Goal: Check status: Check status

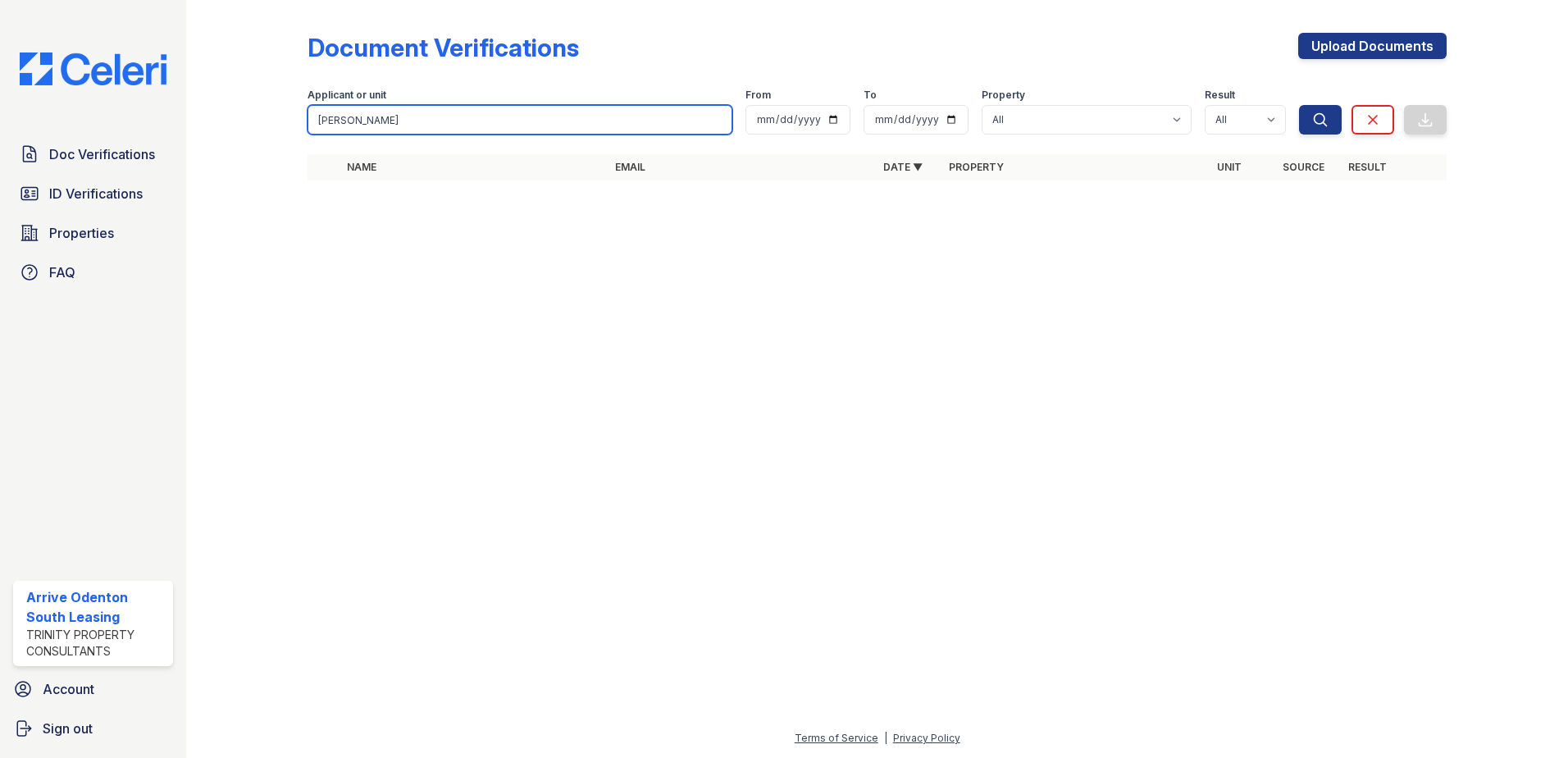
drag, startPoint x: 407, startPoint y: 114, endPoint x: 313, endPoint y: 117, distance: 94.0
click at [313, 117] on input "[PERSON_NAME]" at bounding box center [520, 119] width 425 height 29
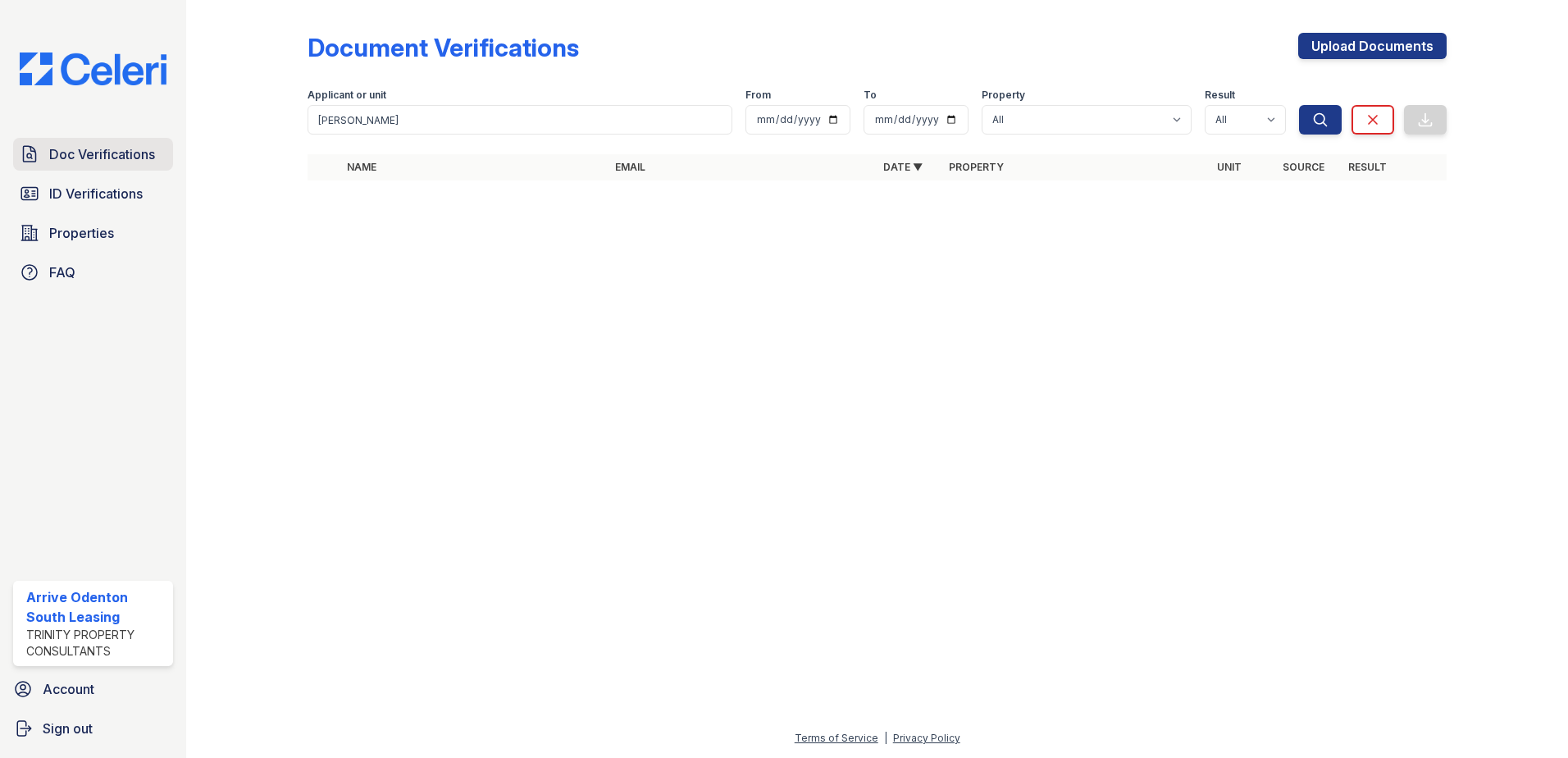
click at [138, 151] on span "Doc Verifications" at bounding box center [102, 155] width 106 height 20
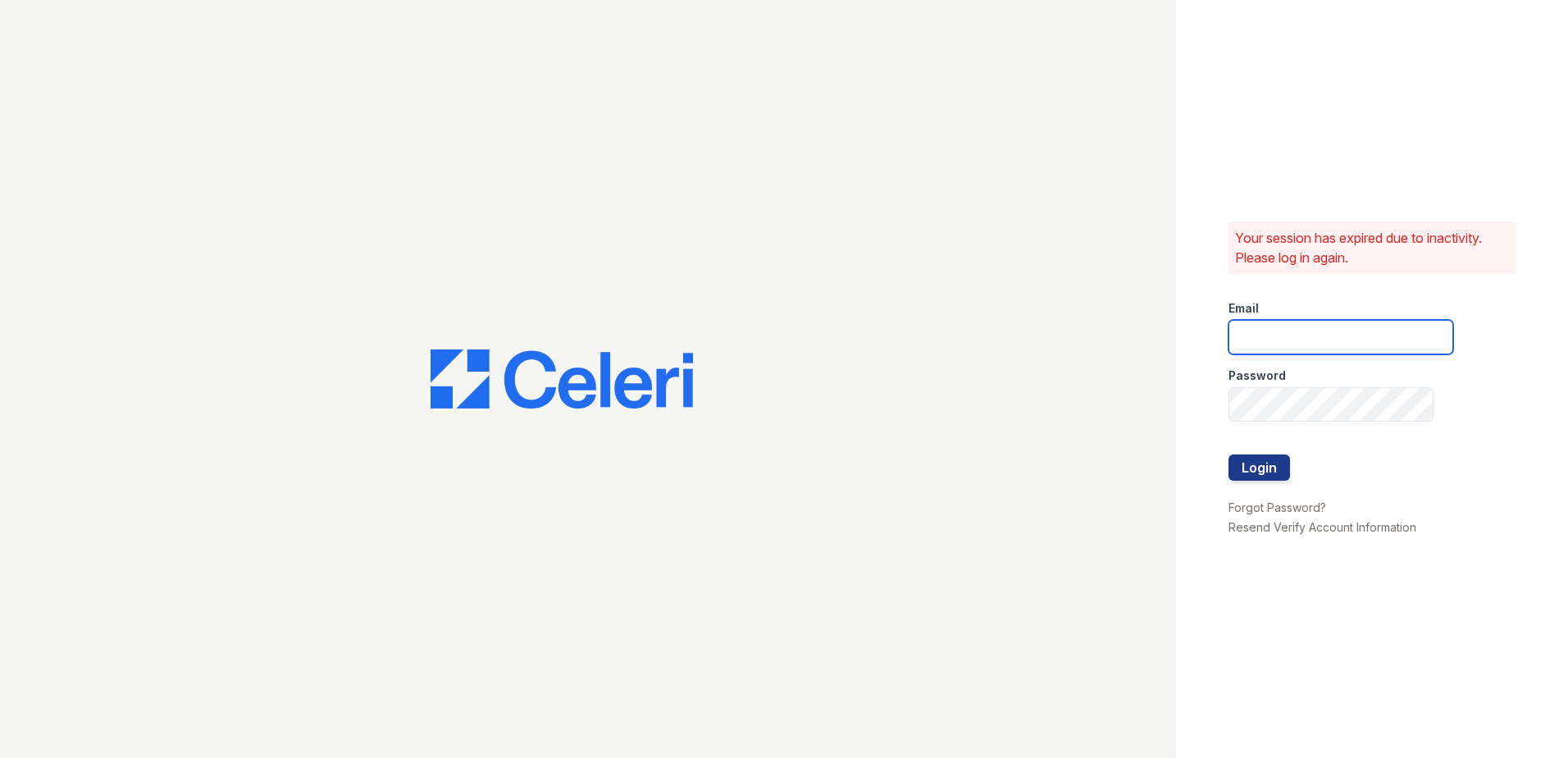
click at [1281, 331] on input "email" at bounding box center [1341, 336] width 225 height 34
type input "[EMAIL_ADDRESS][DOMAIN_NAME]"
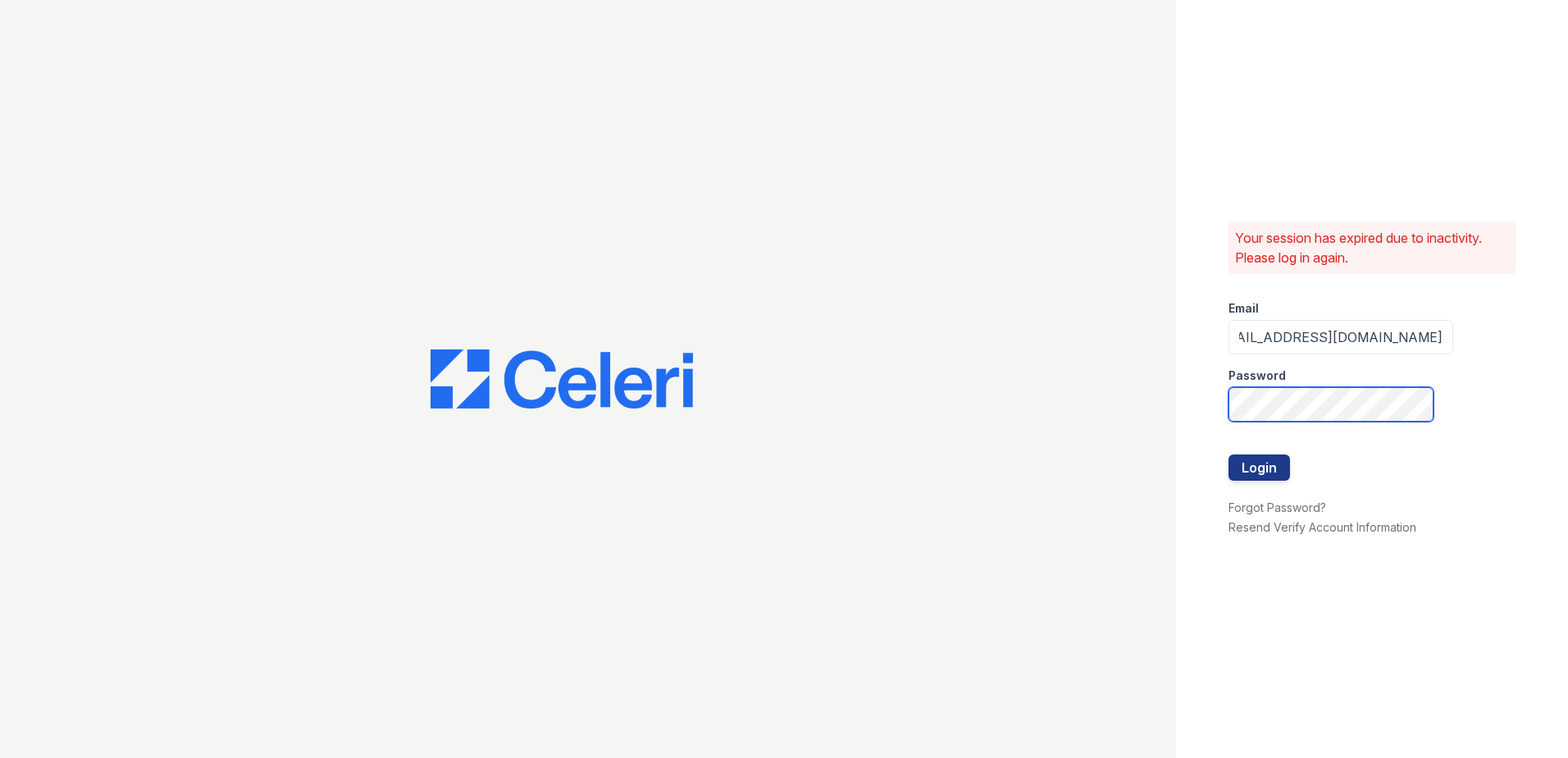
scroll to position [0, 0]
click at [1272, 467] on button "Login" at bounding box center [1259, 468] width 62 height 26
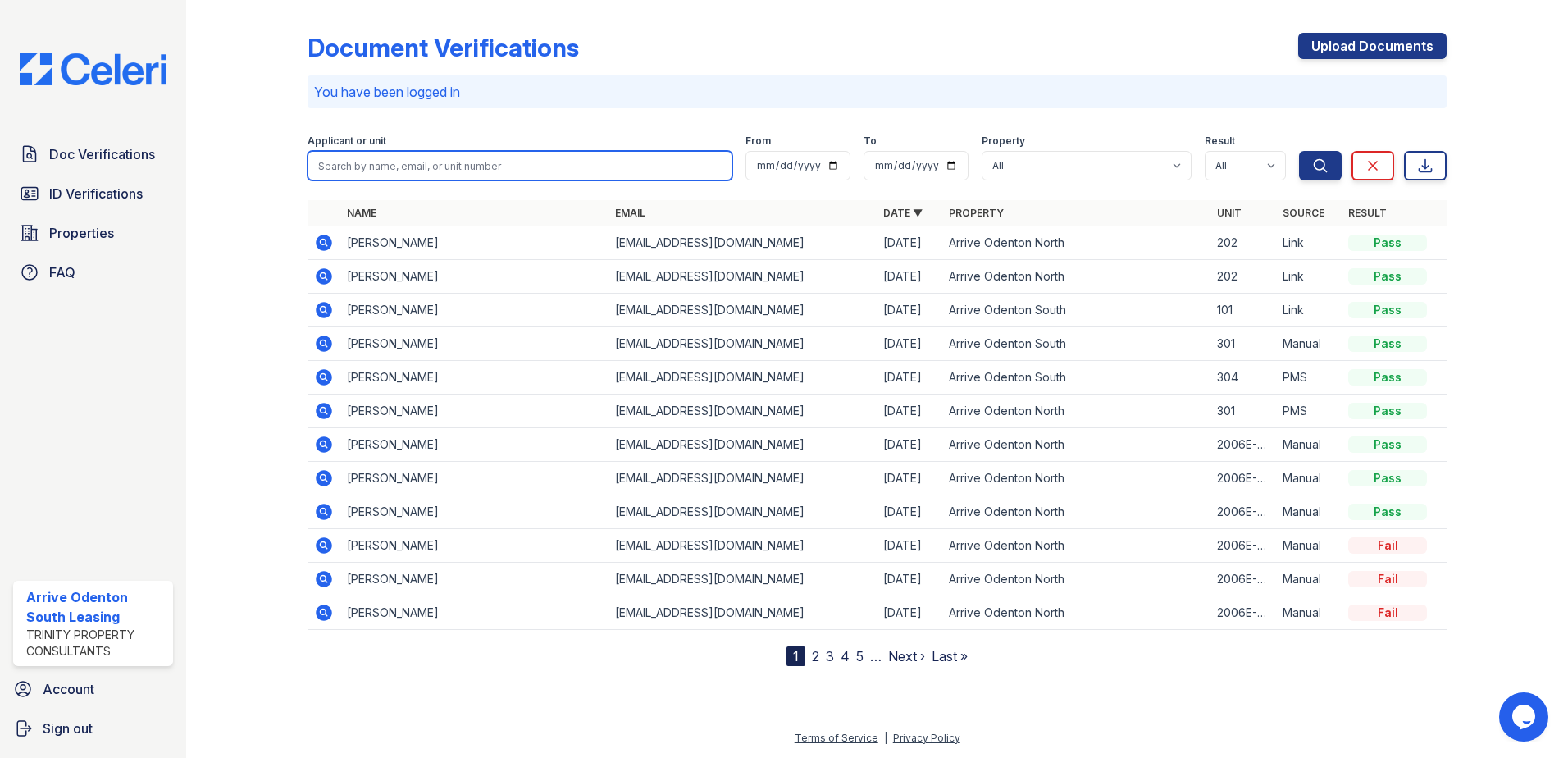
click at [354, 165] on input "search" at bounding box center [520, 165] width 425 height 29
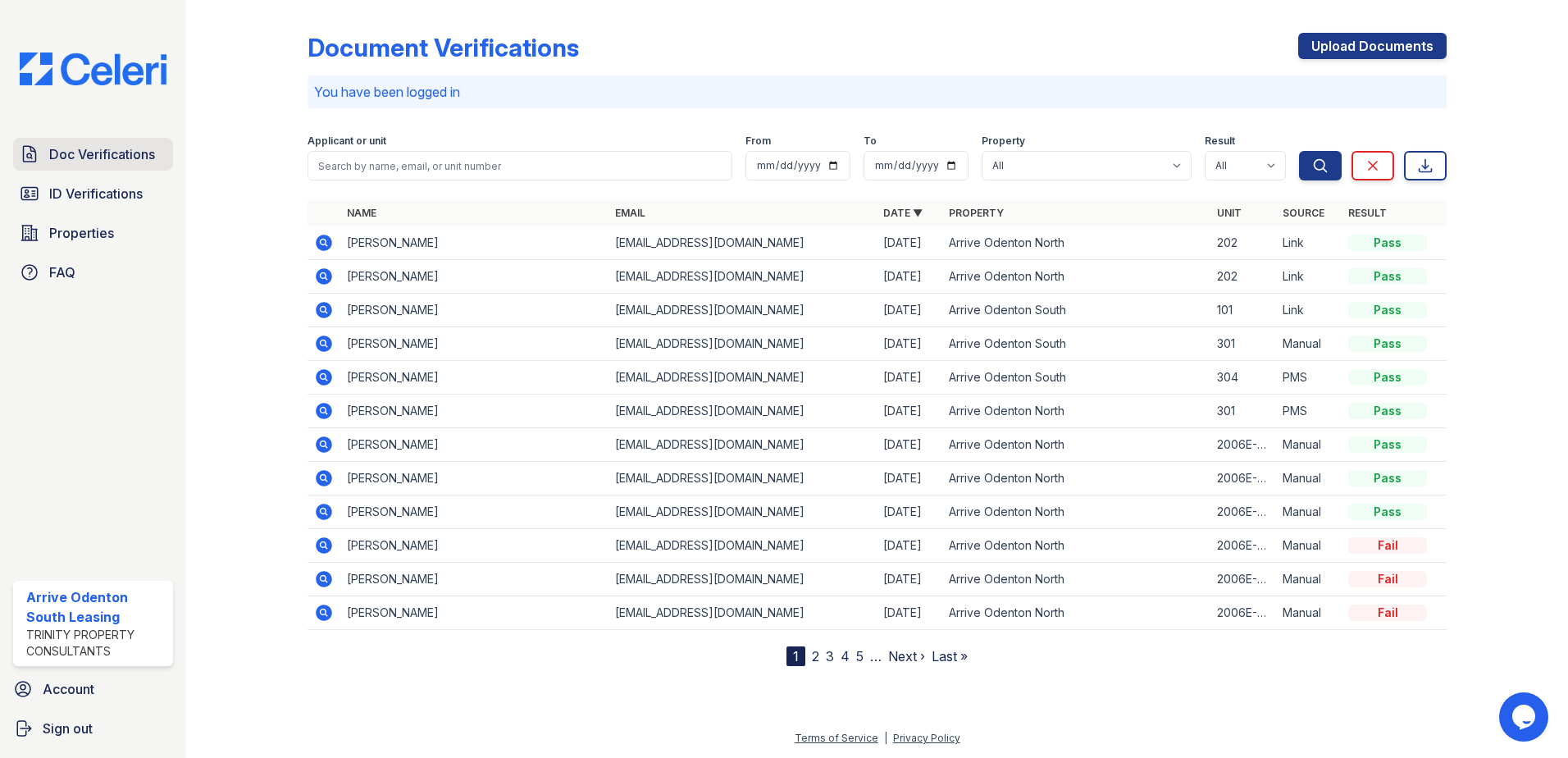
click at [110, 155] on span "Doc Verifications" at bounding box center [102, 155] width 106 height 20
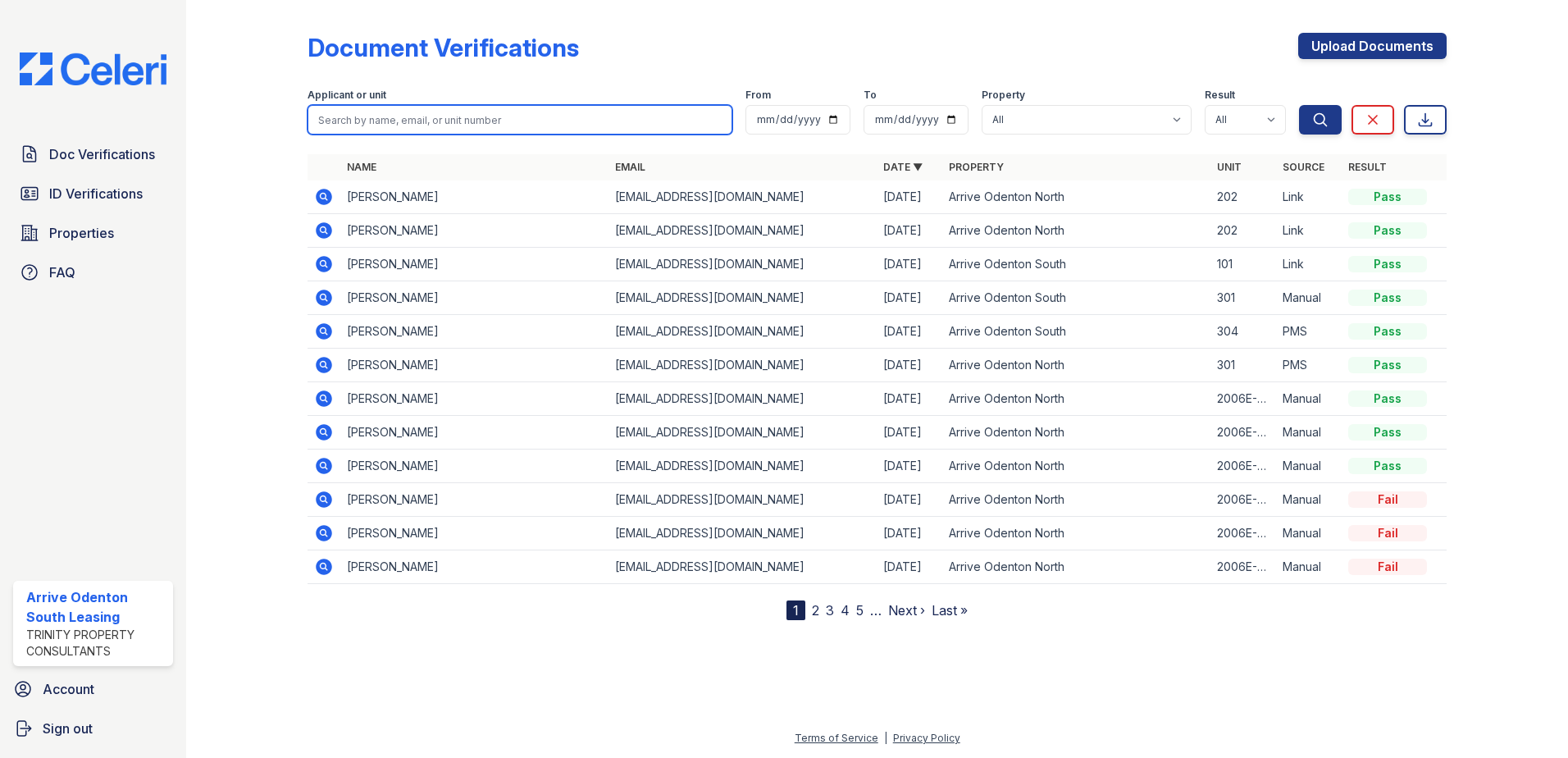
click at [355, 119] on input "search" at bounding box center [520, 119] width 425 height 29
type input "rubby andrew"
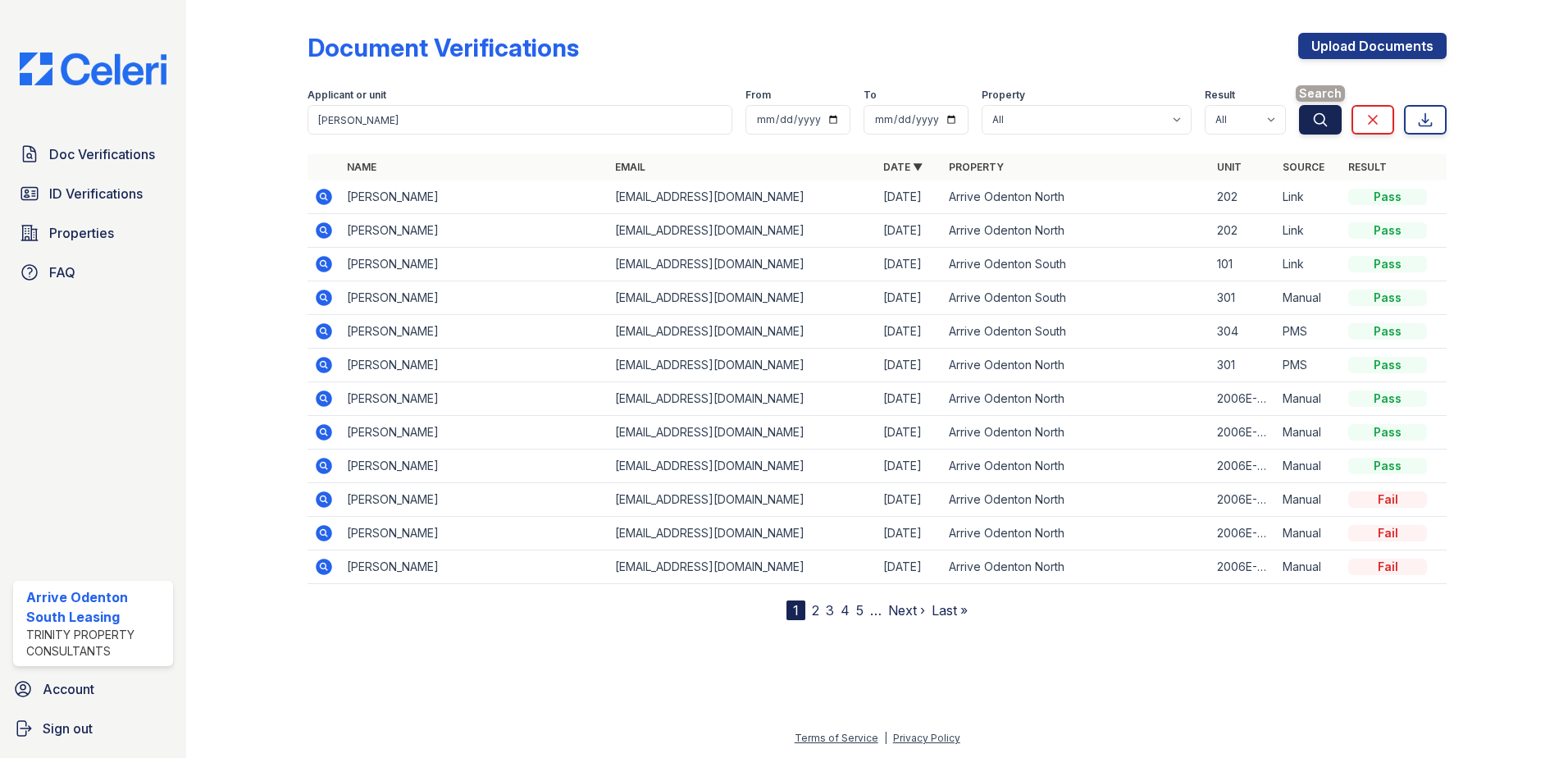
click at [1321, 113] on icon "submit" at bounding box center [1321, 119] width 13 height 13
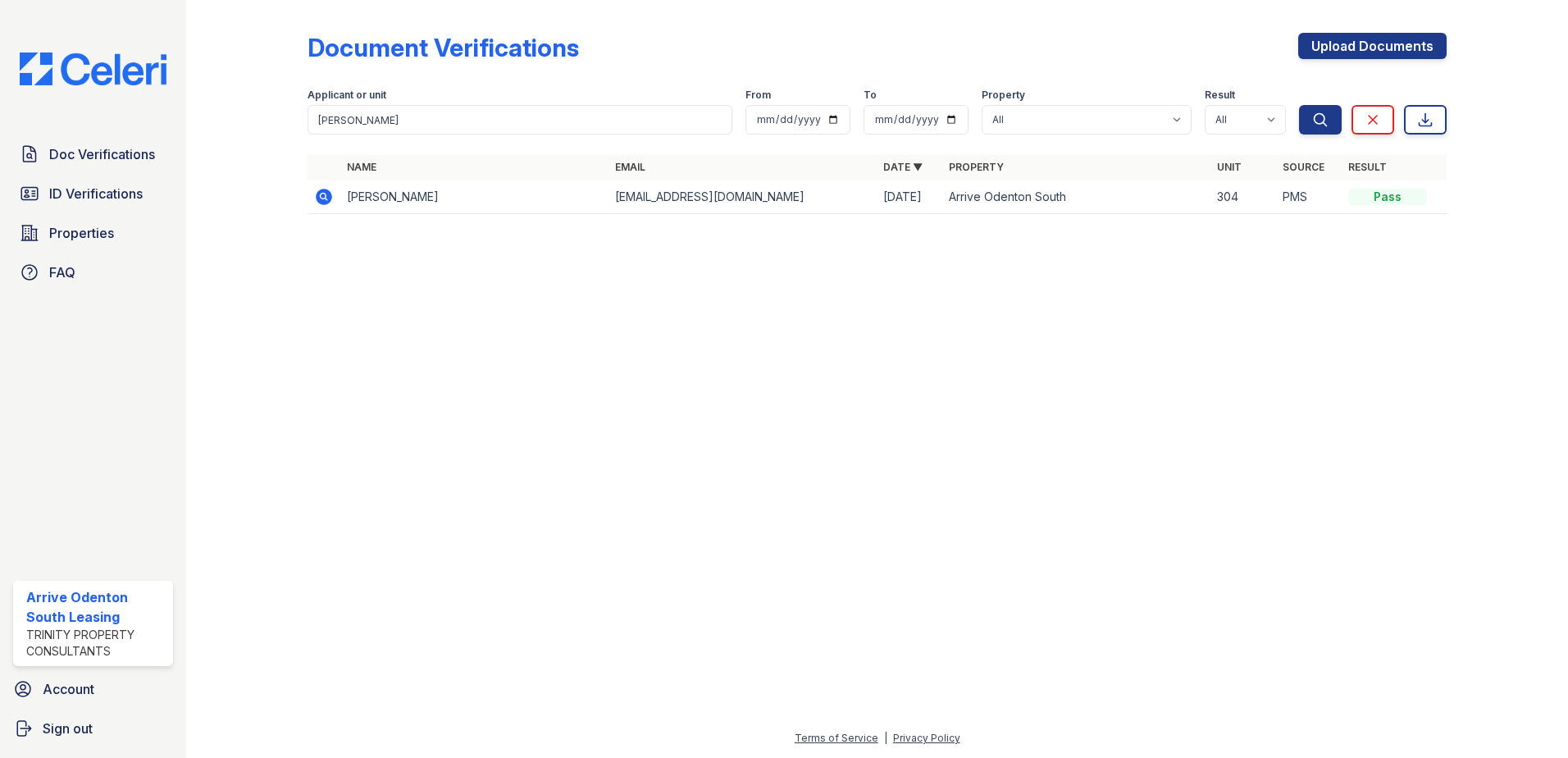
click at [360, 196] on td "[PERSON_NAME]" at bounding box center [474, 198] width 268 height 33
click at [325, 195] on icon at bounding box center [324, 197] width 20 height 20
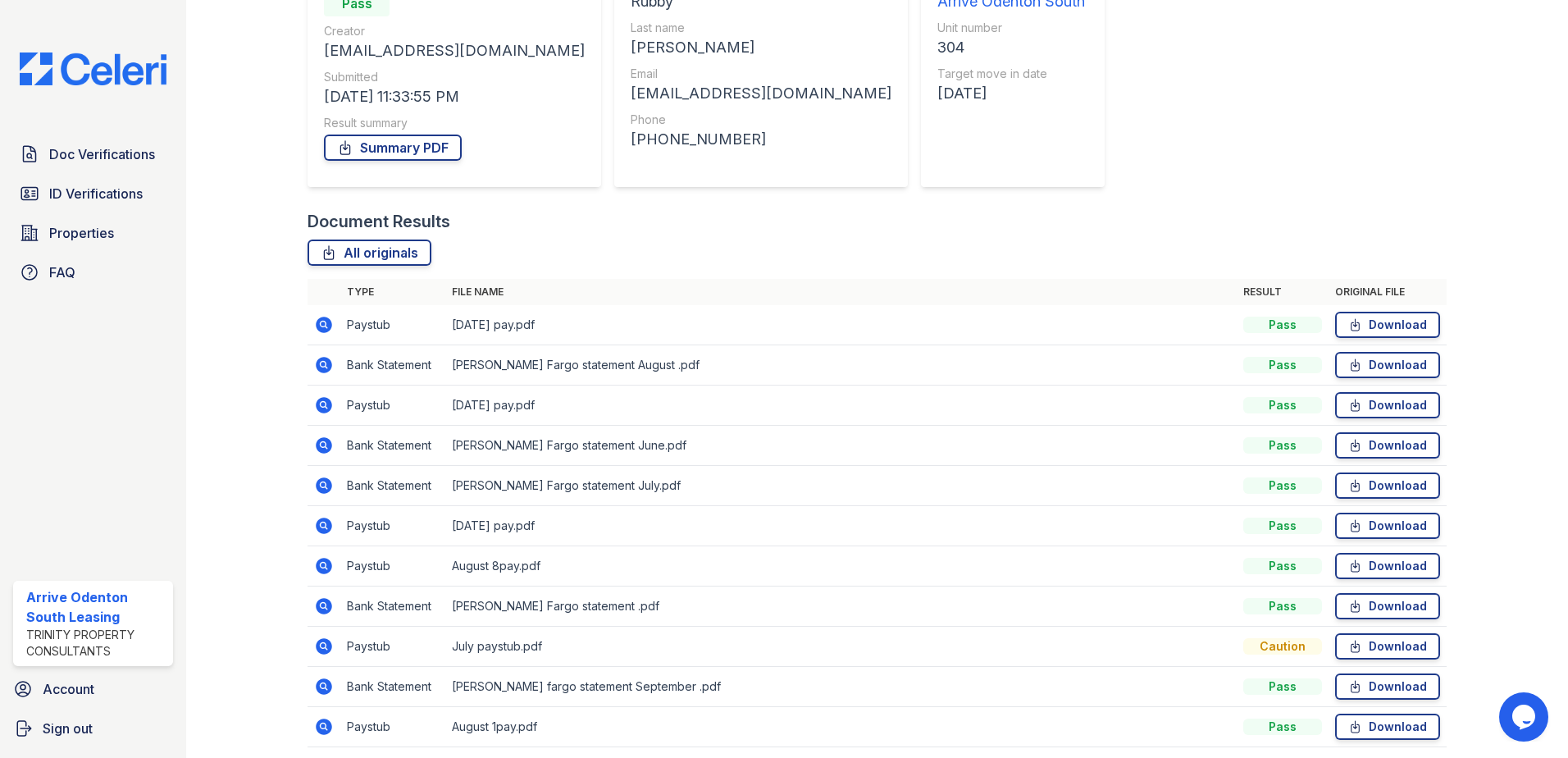
scroll to position [246, 0]
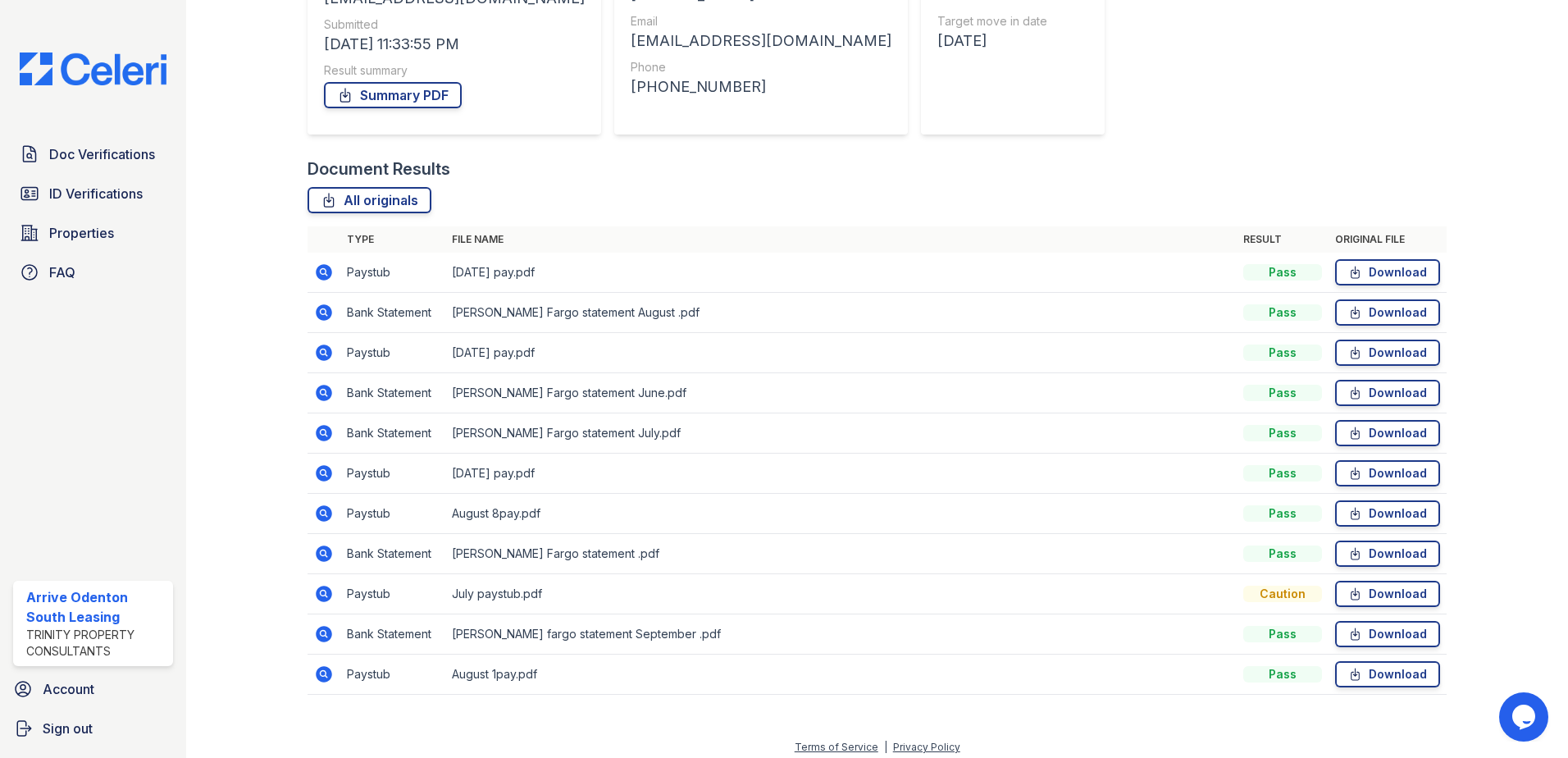
click at [326, 474] on icon at bounding box center [324, 473] width 17 height 17
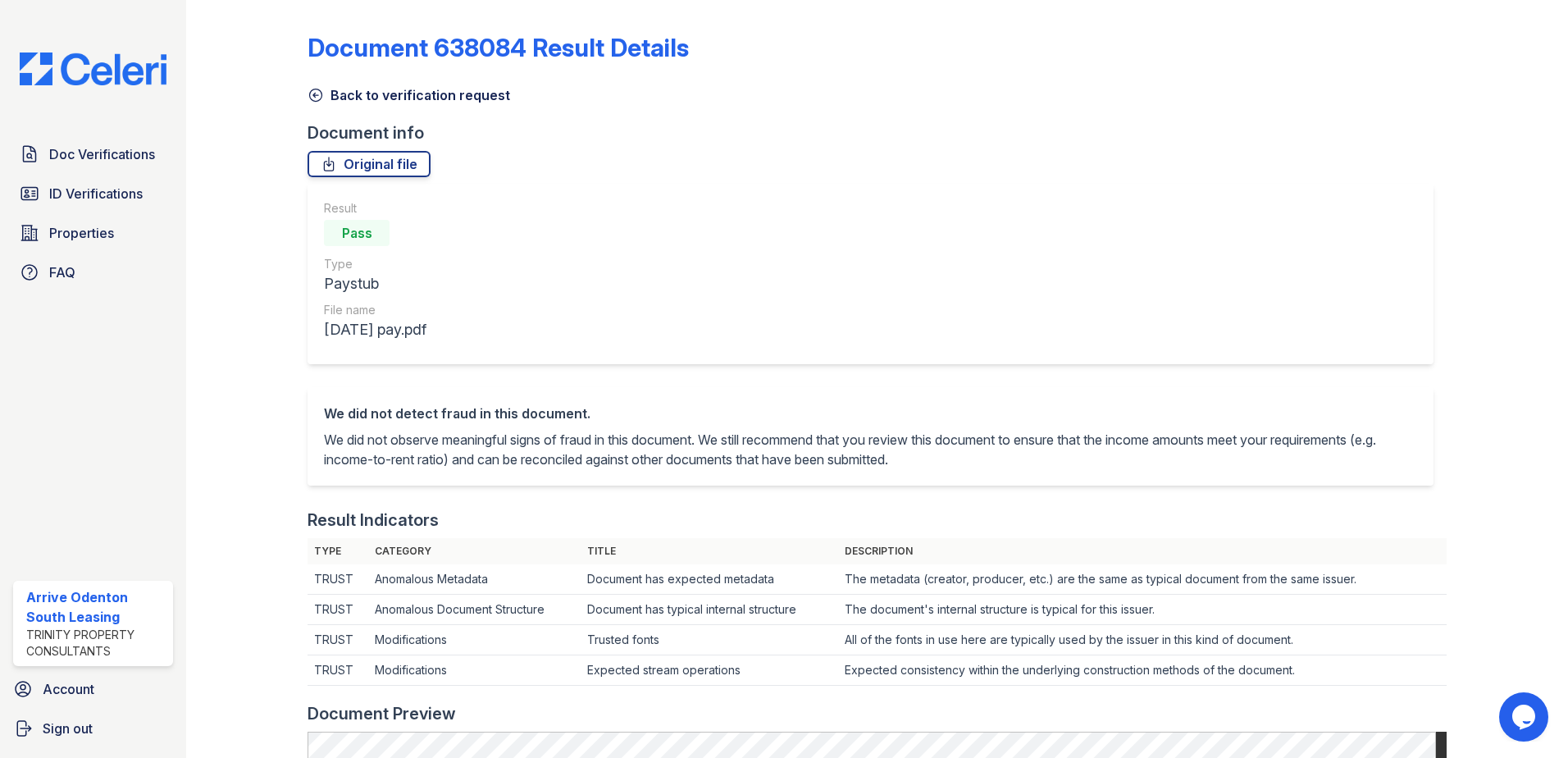
drag, startPoint x: 319, startPoint y: 95, endPoint x: 325, endPoint y: 109, distance: 15.2
click at [319, 95] on icon at bounding box center [316, 95] width 17 height 17
